Goal: Information Seeking & Learning: Find specific fact

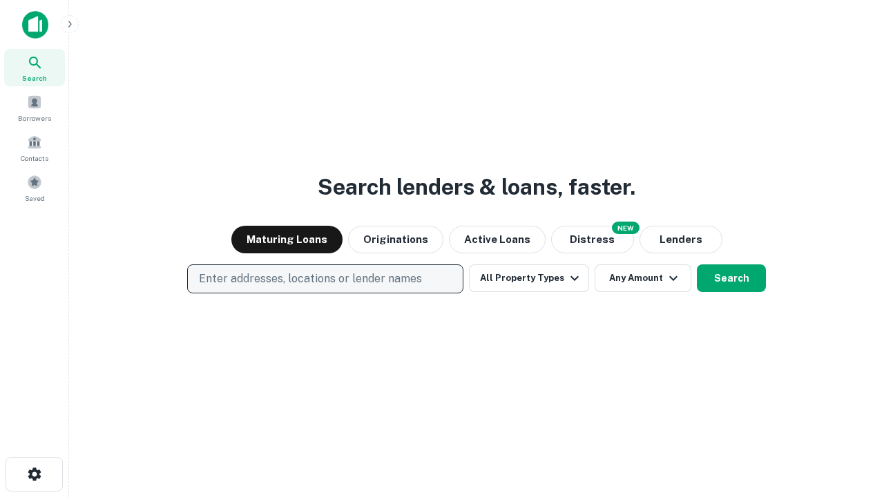
click at [325, 279] on p "Enter addresses, locations or lender names" at bounding box center [310, 279] width 223 height 17
type input "**********"
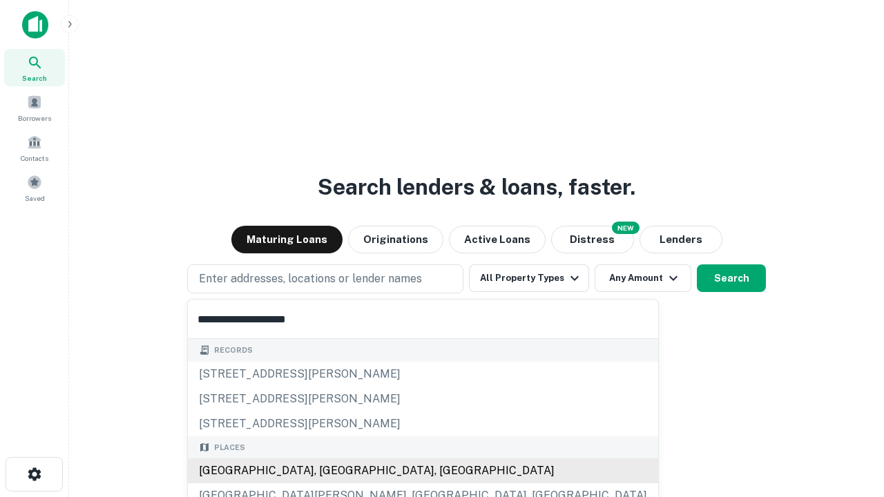
click at [330, 471] on div "Santa Monica, CA, USA" at bounding box center [423, 471] width 470 height 25
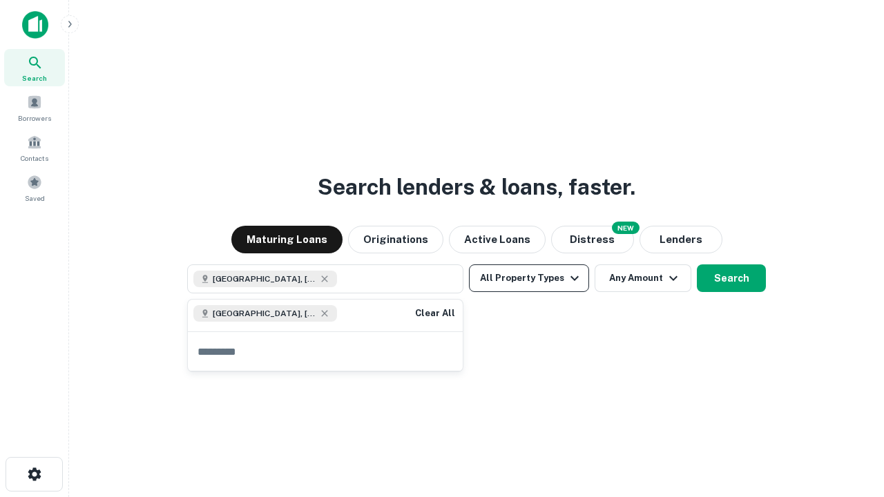
click at [529, 278] on button "All Property Types" at bounding box center [529, 279] width 120 height 28
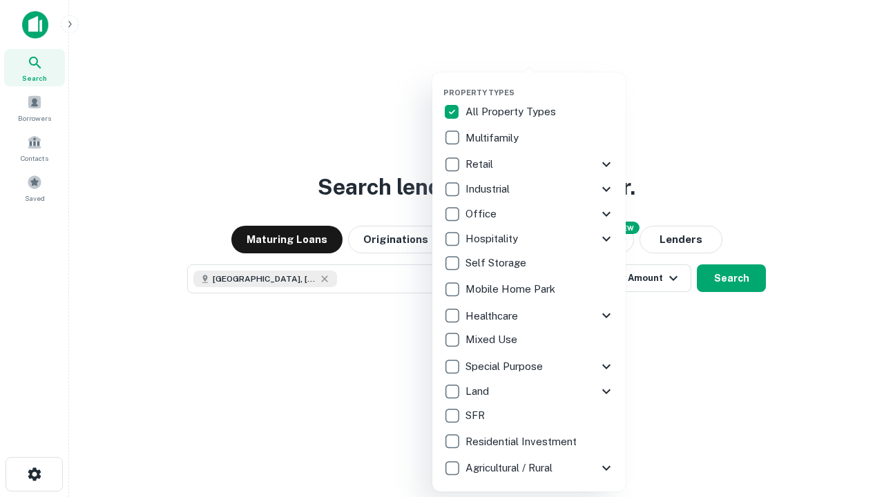
click at [540, 84] on button "button" at bounding box center [539, 84] width 193 height 1
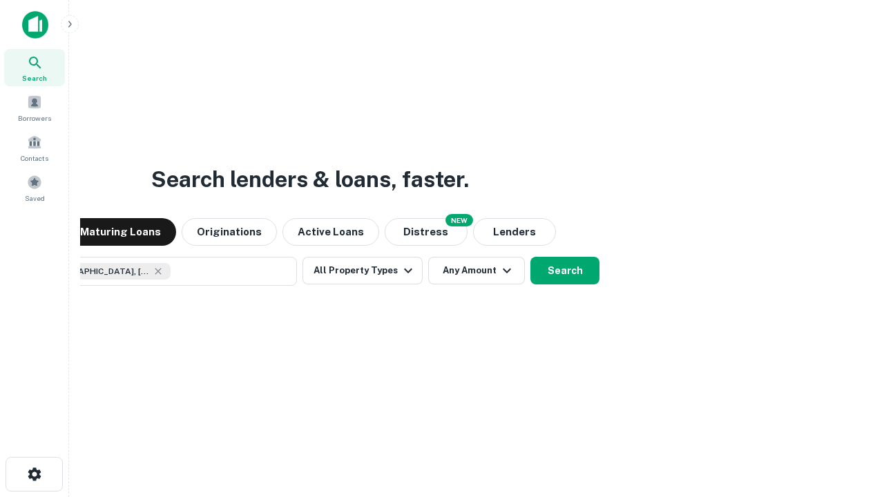
scroll to position [22, 0]
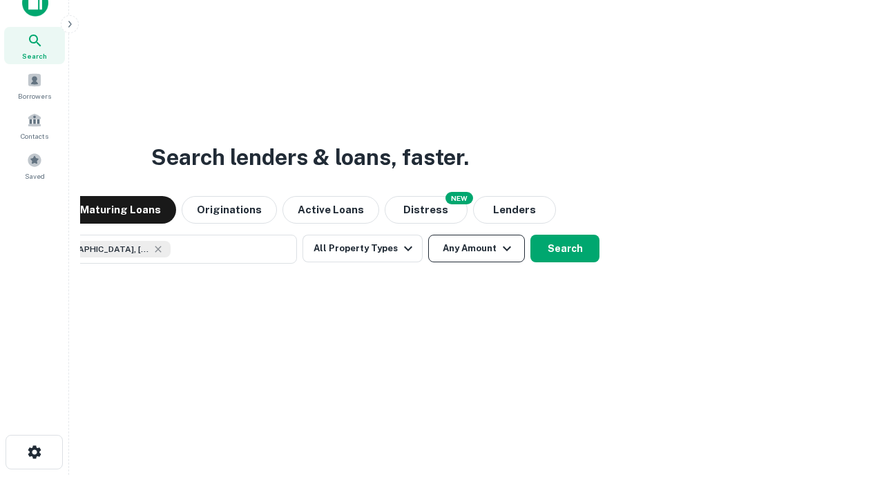
click at [428, 235] on button "Any Amount" at bounding box center [476, 249] width 97 height 28
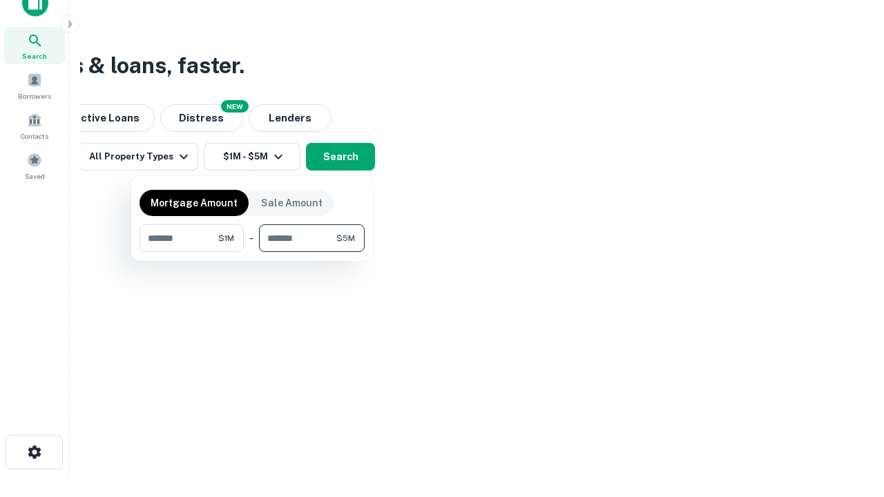
type input "*******"
click at [252, 252] on button "button" at bounding box center [252, 252] width 225 height 1
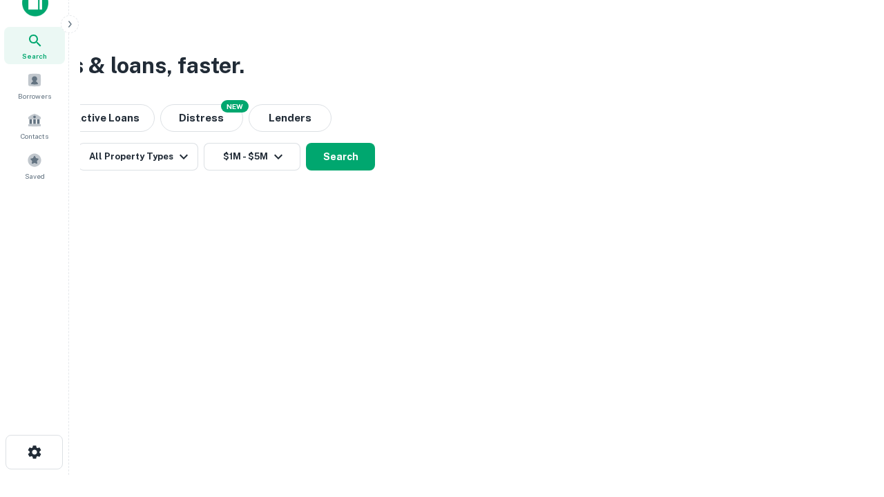
scroll to position [22, 0]
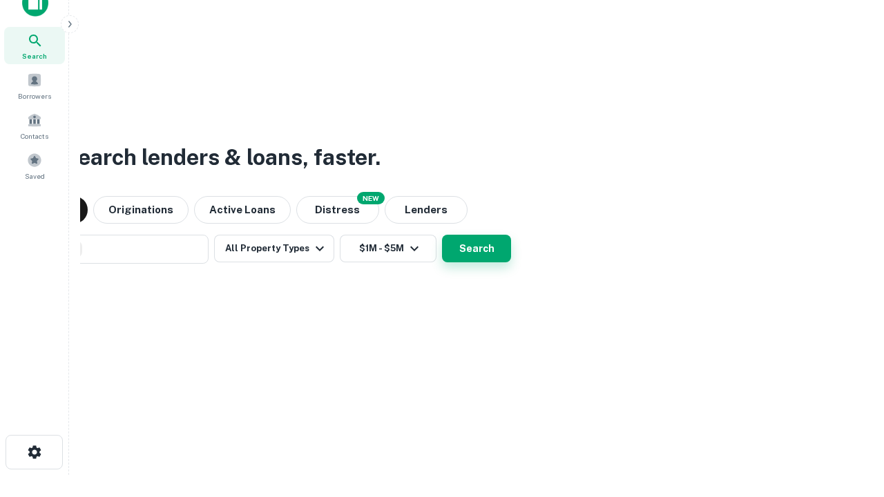
click at [442, 235] on button "Search" at bounding box center [476, 249] width 69 height 28
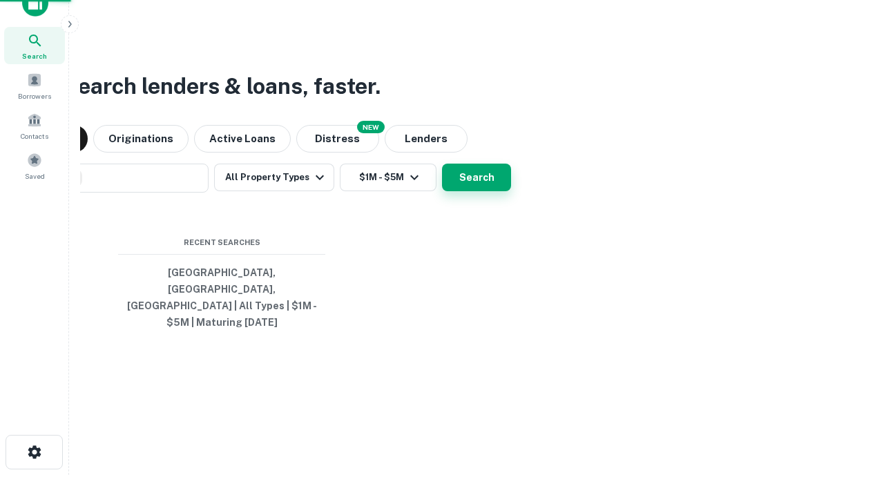
scroll to position [45, 391]
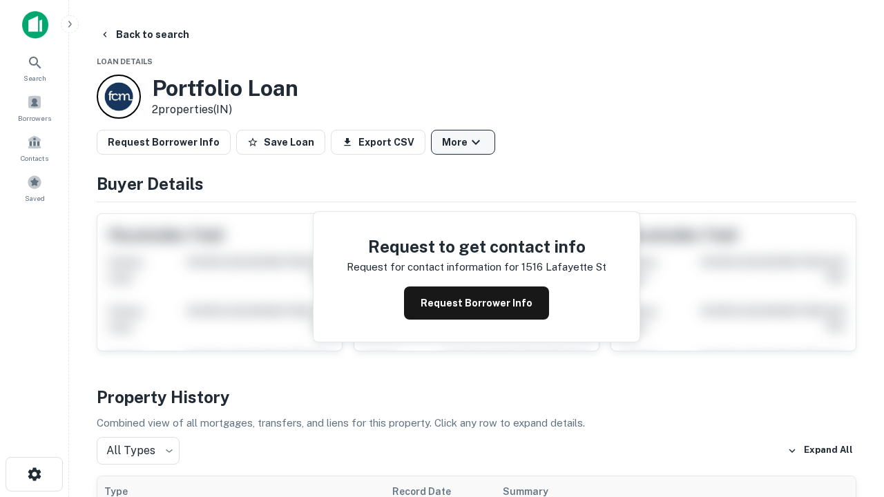
click at [463, 142] on button "More" at bounding box center [463, 142] width 64 height 25
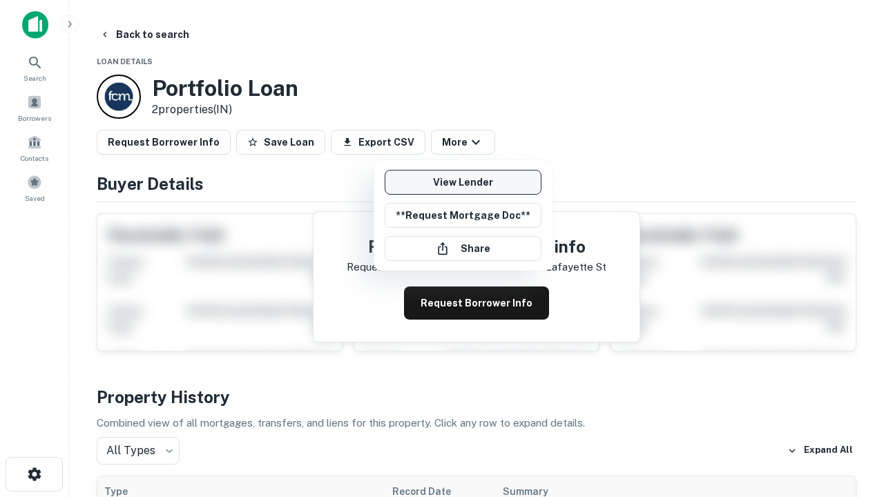
click at [463, 182] on link "View Lender" at bounding box center [463, 182] width 157 height 25
